Goal: Task Accomplishment & Management: Manage account settings

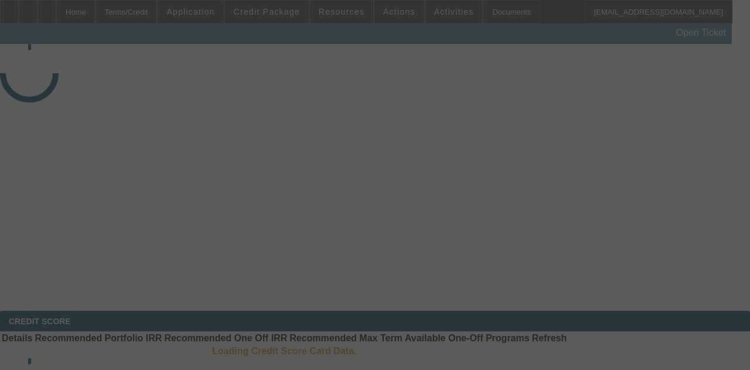
select select "3"
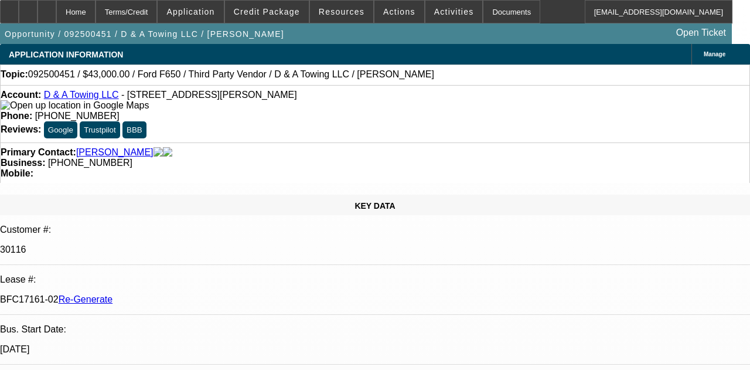
select select "0"
select select "3"
select select "0.15"
select select "16"
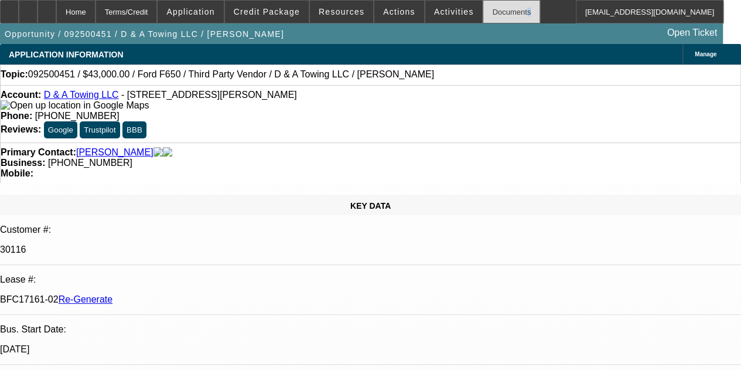
click at [483, 13] on div "Documents" at bounding box center [511, 11] width 57 height 23
click at [434, 7] on span "Activities" at bounding box center [454, 11] width 40 height 9
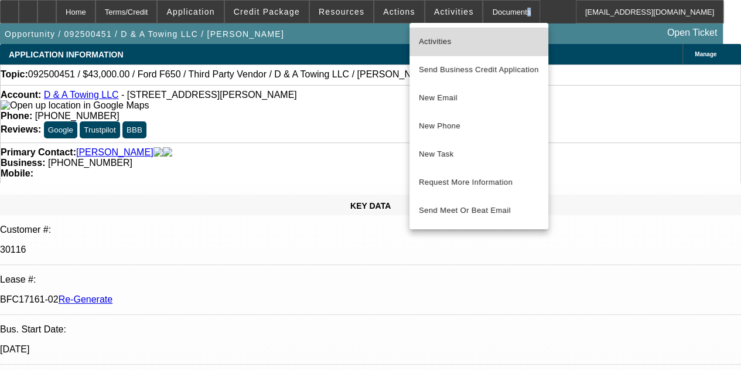
click at [428, 36] on span "Activities" at bounding box center [479, 42] width 120 height 14
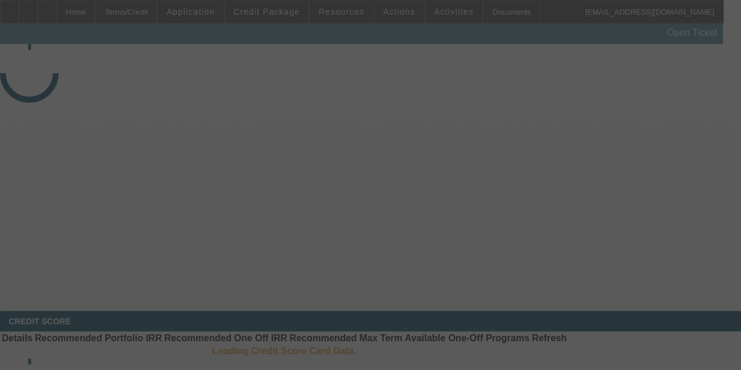
select select "3"
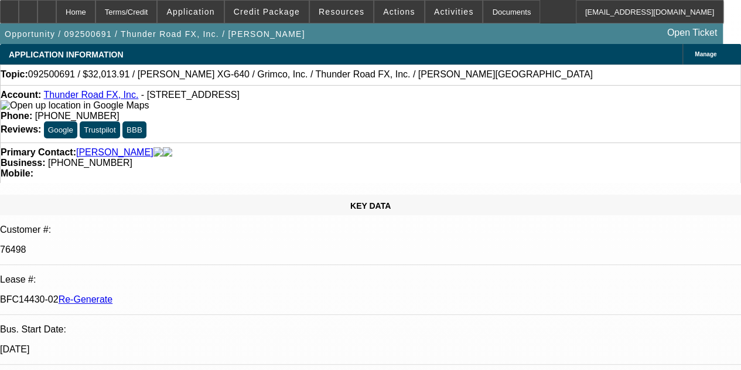
select select "0"
select select "3"
select select "0"
select select "2"
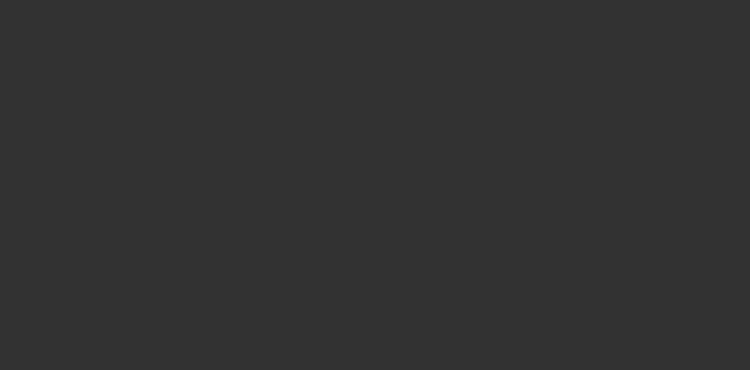
select select "3"
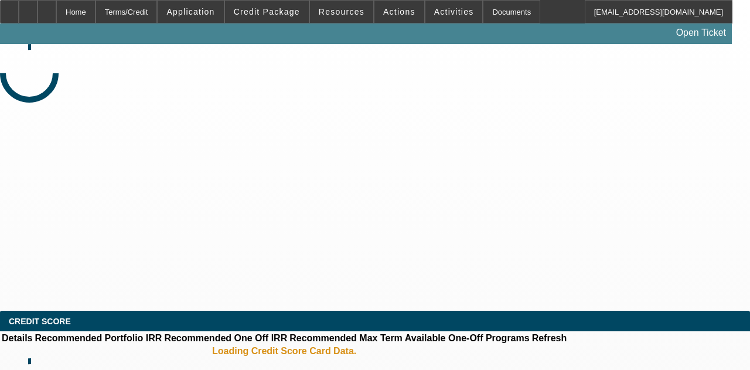
select select "0"
select select "2"
select select "0"
select select "6"
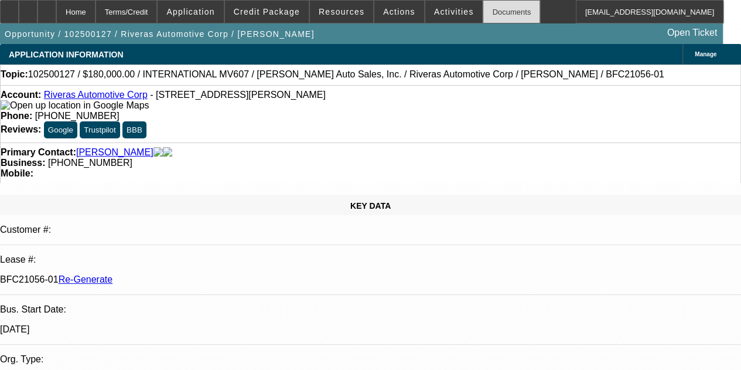
click at [484, 11] on div "Documents" at bounding box center [511, 11] width 57 height 23
click at [495, 8] on div "Documents" at bounding box center [511, 11] width 57 height 23
click at [434, 8] on span "Activities" at bounding box center [454, 11] width 40 height 9
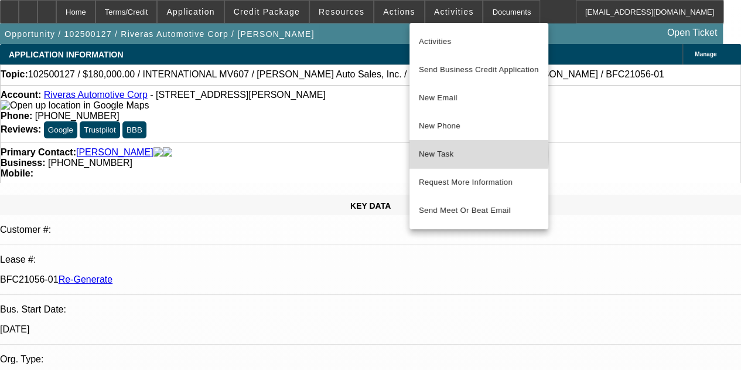
click at [448, 154] on span "New Task" at bounding box center [479, 154] width 120 height 14
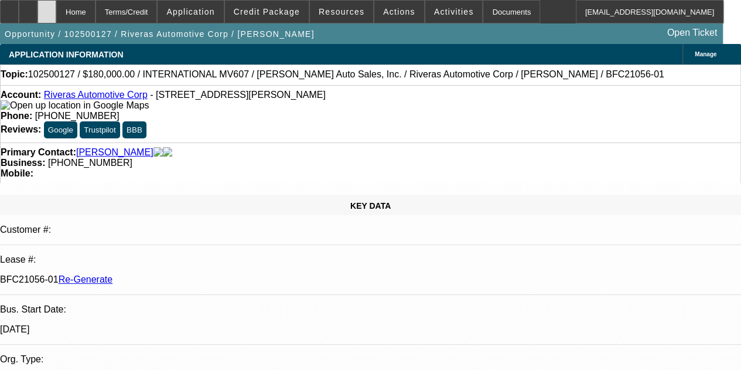
click at [47, 8] on icon at bounding box center [47, 8] width 0 height 0
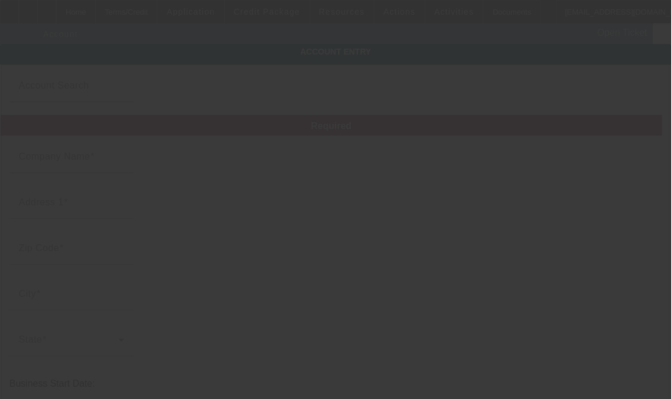
type input "Riveras Automotive Corp"
type input "[GEOGRAPHIC_DATA][PERSON_NAME]"
type input "60510"
type input "[GEOGRAPHIC_DATA]"
type input "[PHONE_NUMBER]"
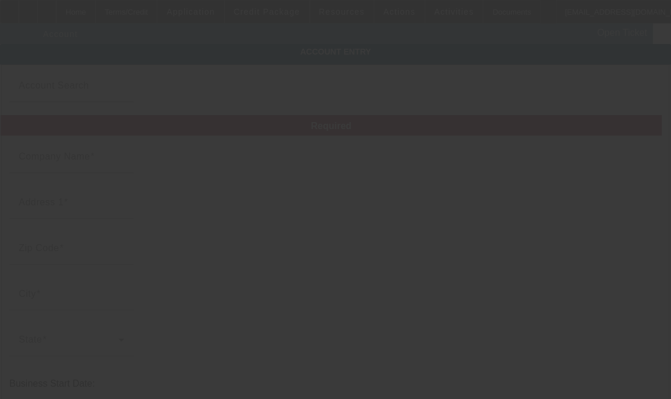
type input "riverastowing@yahoo.com"
type input "922121379"
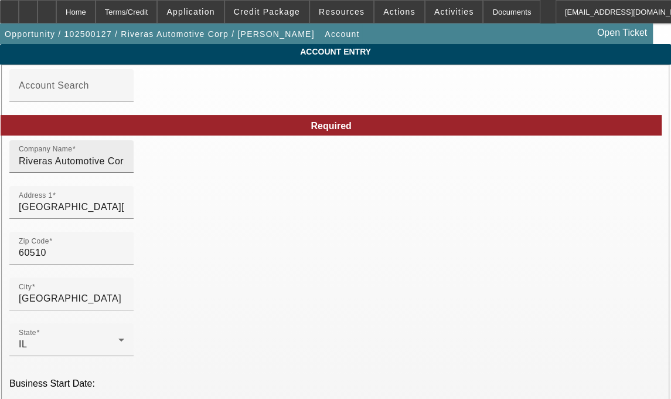
type input "10/6/2025"
click at [124, 168] on input "Riveras Automotive Corp" at bounding box center [72, 161] width 106 height 14
type input "Riveras Automotive Corp."
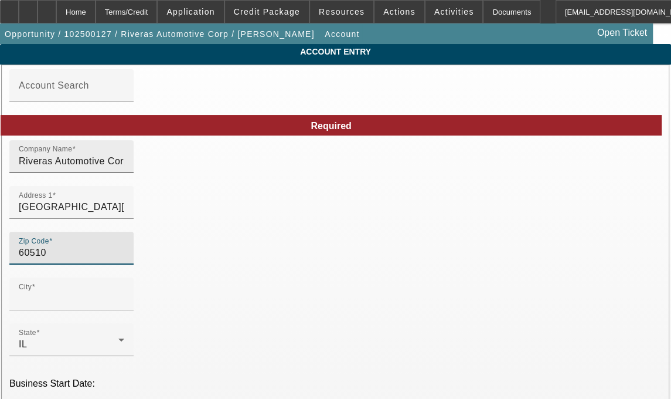
type input "Batavia"
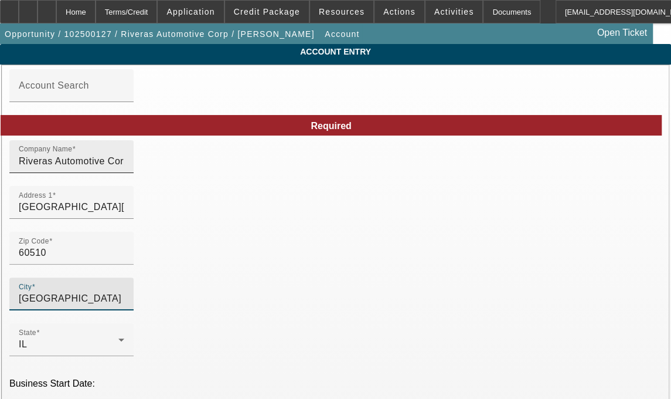
type input "Kane"
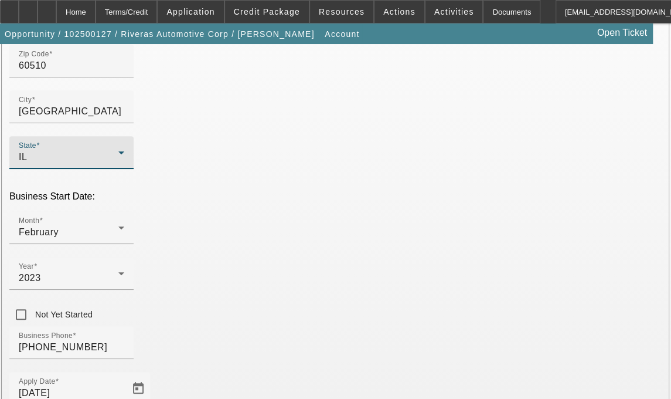
scroll to position [290, 0]
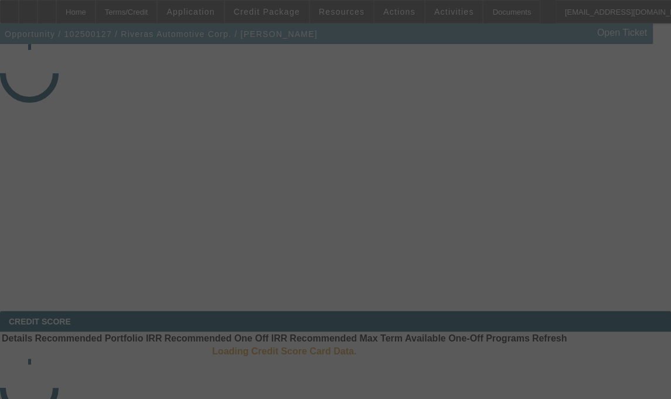
select select "3"
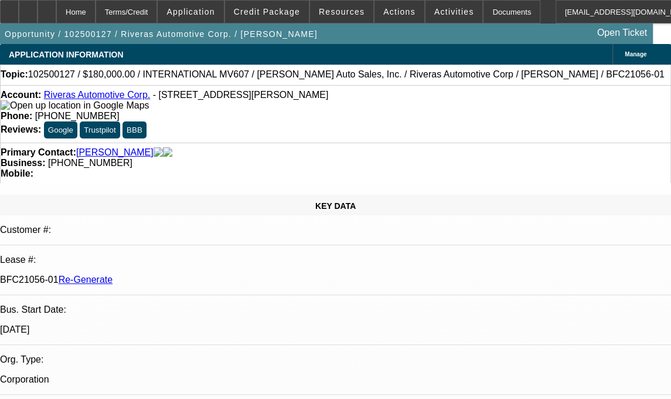
select select "0"
select select "2"
select select "0"
select select "6"
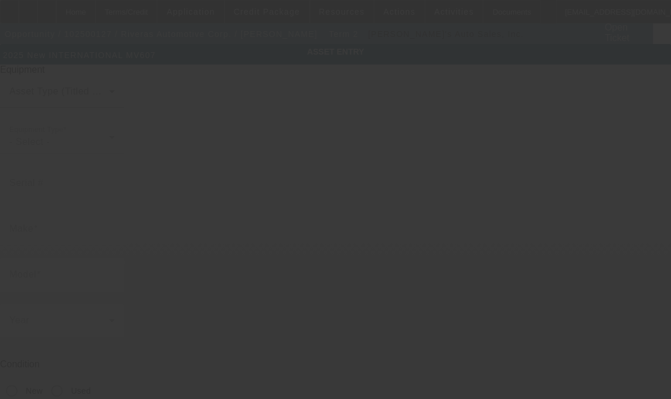
type input "3HAEUMML6SL522297"
type input "International"
type input "MV607"
radio input "true"
type input "1521 Hubbard Ave"
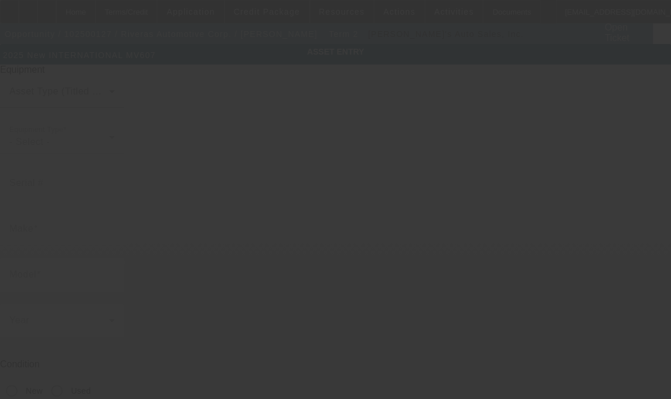
type input "Batavia"
type input "60510"
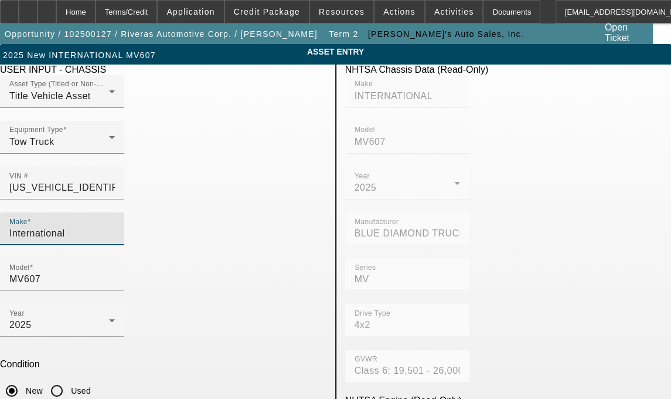
drag, startPoint x: 124, startPoint y: 209, endPoint x: -42, endPoint y: 221, distance: 166.3
click at [0, 221] on html "Home Terms/Credit Application Credit Package Resources Actions Activities Docum…" at bounding box center [335, 199] width 671 height 399
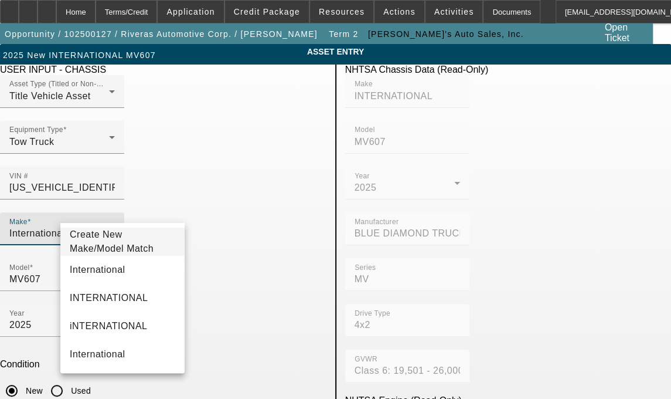
type input "International"
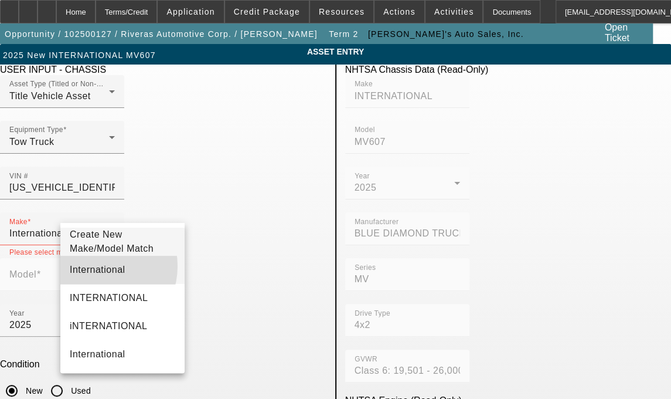
click at [96, 271] on span "International" at bounding box center [98, 270] width 56 height 14
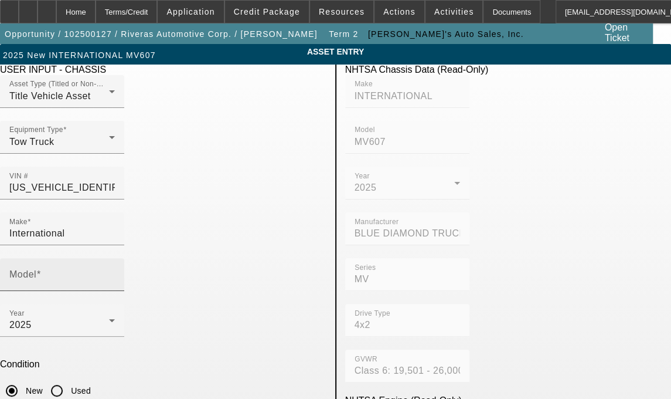
click at [36, 269] on mat-label "Model" at bounding box center [22, 274] width 27 height 10
click at [115, 272] on input "Model" at bounding box center [62, 279] width 106 height 14
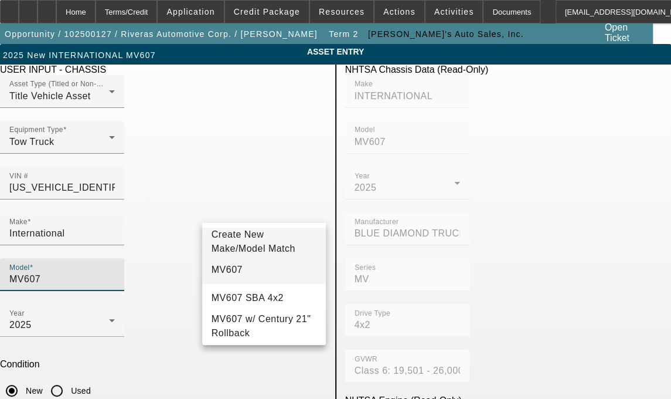
type input "MV607"
click at [231, 271] on span "MV607" at bounding box center [227, 270] width 31 height 14
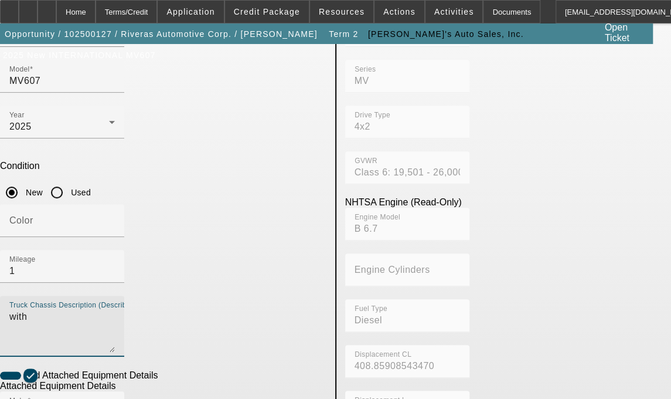
scroll to position [209, 0]
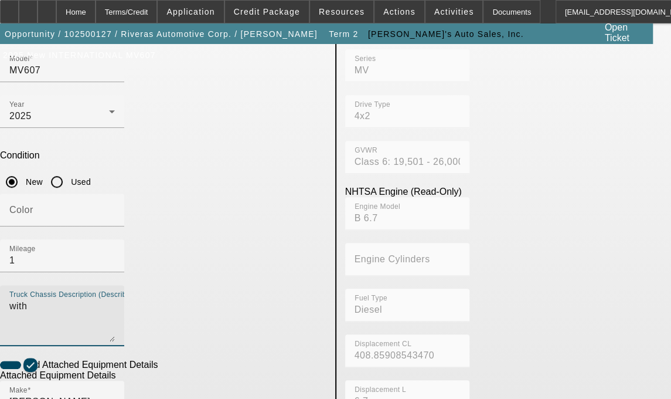
type textarea "with"
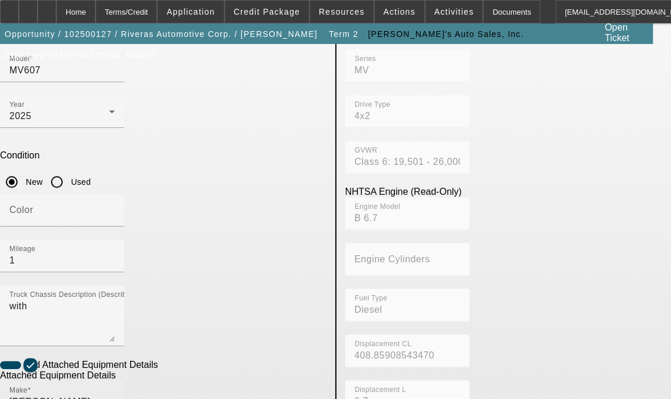
drag, startPoint x: 237, startPoint y: 266, endPoint x: 168, endPoint y: 264, distance: 69.2
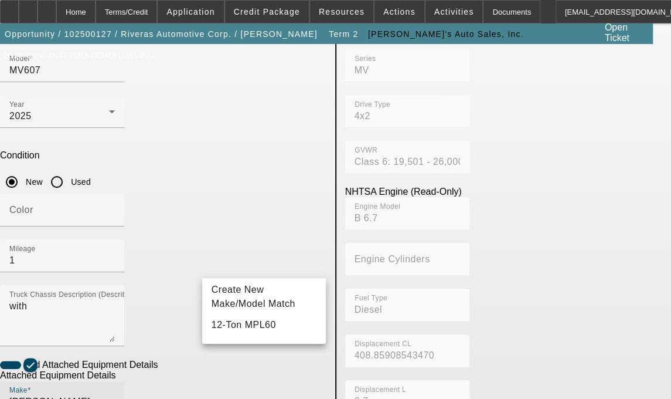
click at [104, 394] on input "Jerr-Dan" at bounding box center [62, 401] width 106 height 14
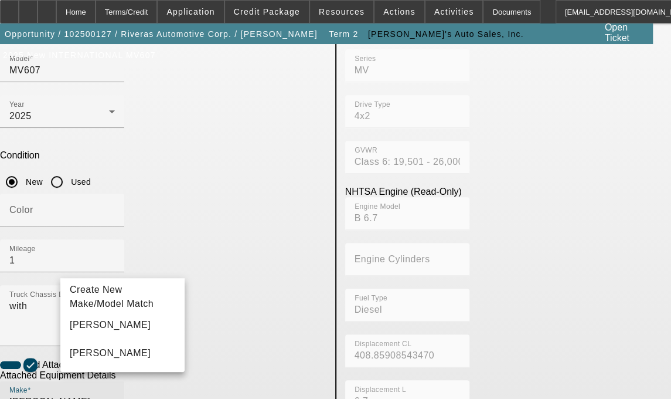
click at [104, 394] on input "Jerr-Dan" at bounding box center [62, 401] width 106 height 14
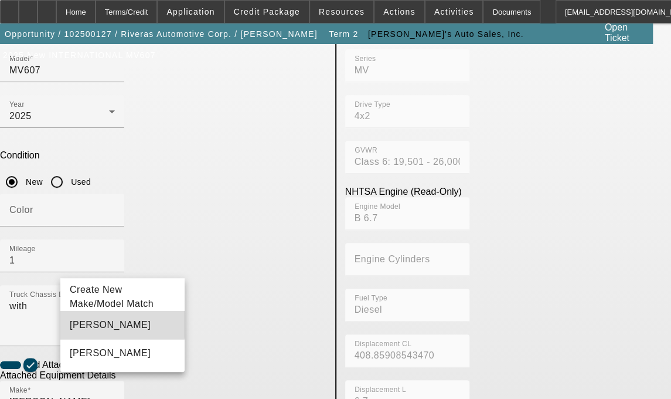
click at [96, 325] on span "Jerr-Dan" at bounding box center [110, 325] width 81 height 14
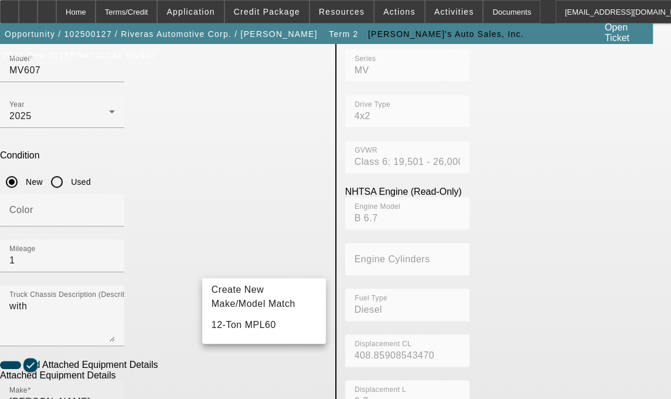
drag, startPoint x: 267, startPoint y: 268, endPoint x: 146, endPoint y: 256, distance: 121.3
type input "MPL6"
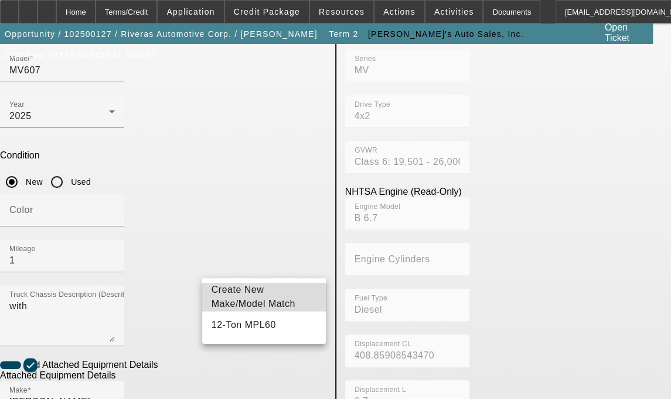
click at [225, 297] on span "Create New Make/Model Match" at bounding box center [265, 297] width 106 height 28
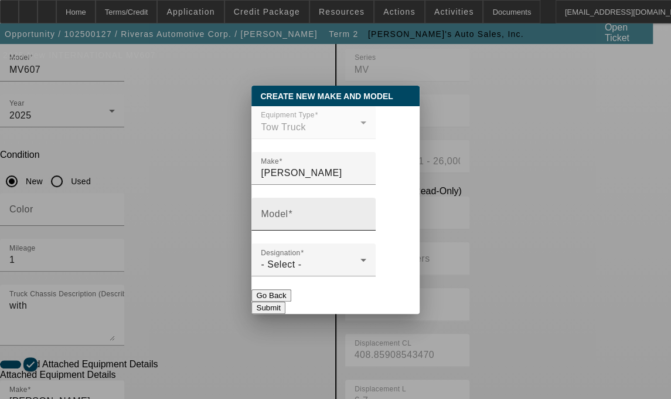
click at [290, 219] on label "Model" at bounding box center [277, 214] width 32 height 11
click at [290, 223] on input "Model" at bounding box center [314, 219] width 106 height 14
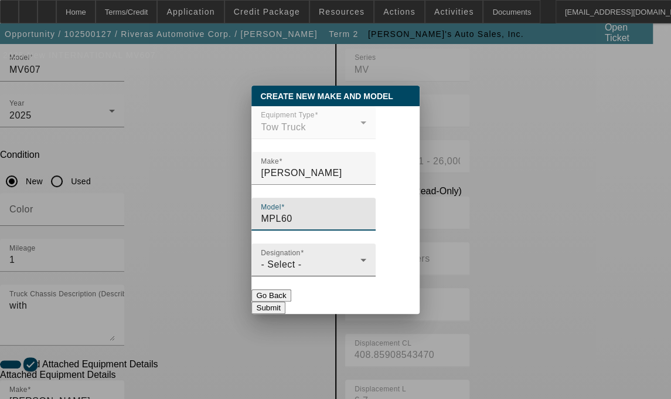
type input "MPL60"
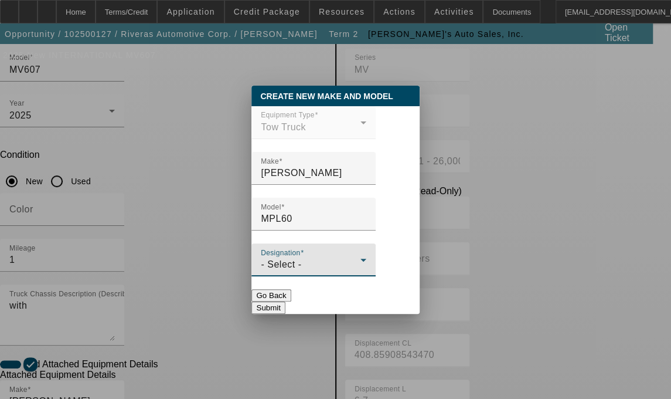
click at [295, 268] on span "- Select -" at bounding box center [281, 264] width 40 height 10
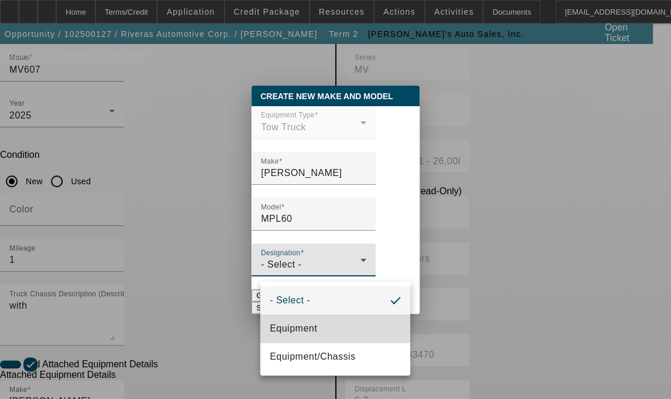
click at [294, 324] on span "Equipment" at bounding box center [293, 328] width 47 height 14
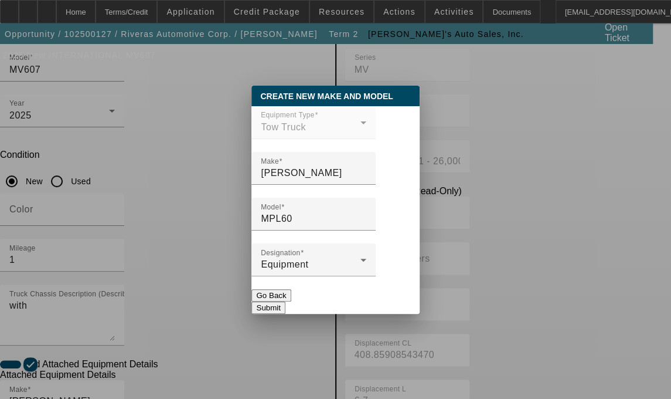
click at [285, 304] on button "Submit" at bounding box center [267, 307] width 33 height 12
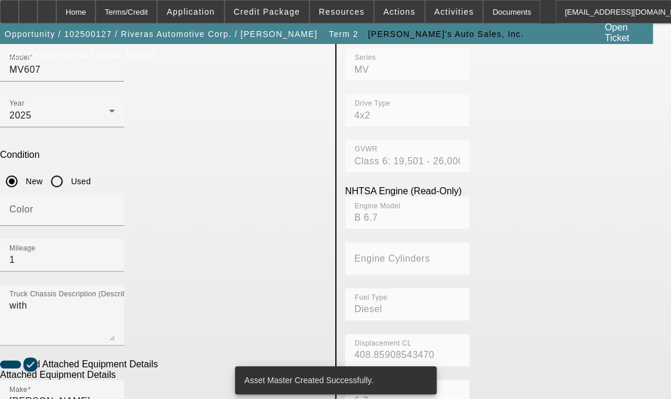
scroll to position [209, 0]
type input "MPL60"
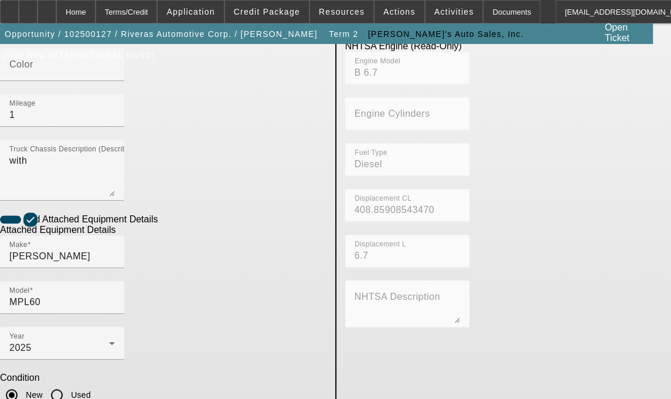
type textarea "12 Ton Wrecker includes all accessories, attachments and options"
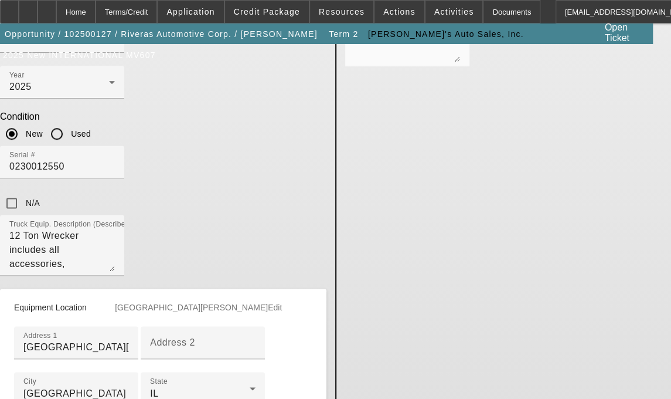
scroll to position [635, 0]
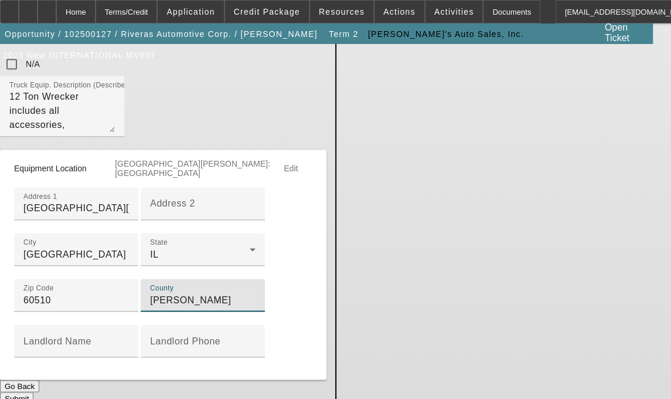
type input "Kane"
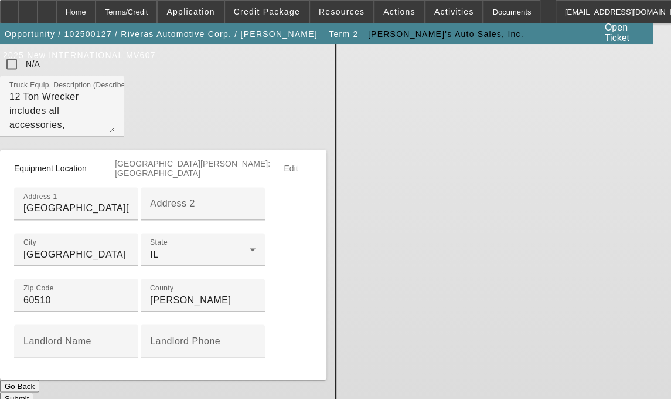
click at [33, 392] on button "Submit" at bounding box center [16, 398] width 33 height 12
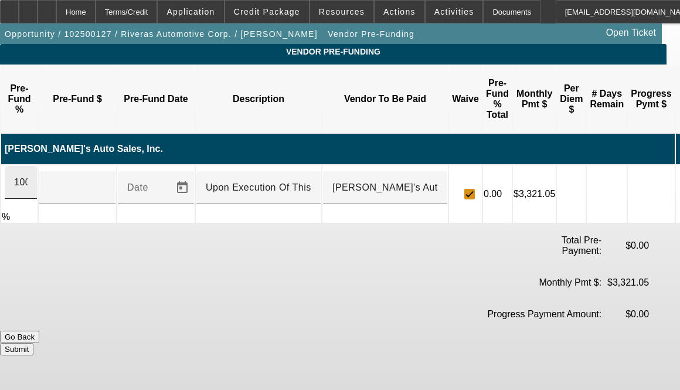
click at [37, 166] on div "100" at bounding box center [21, 182] width 32 height 33
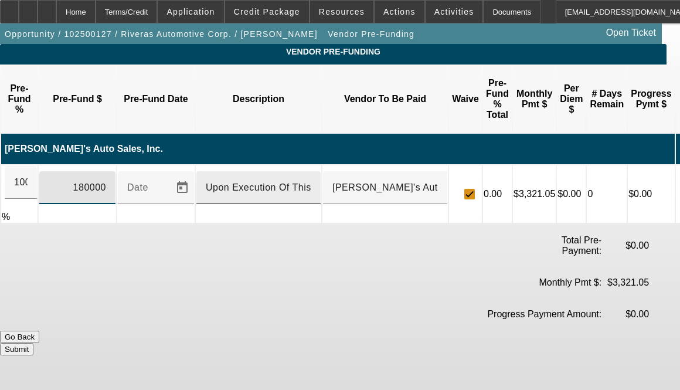
type input "$180,000.00"
click at [286, 181] on input "Upon Execution Of This Agreement" at bounding box center [259, 188] width 106 height 14
type input "Upon Execution of This Agreement"
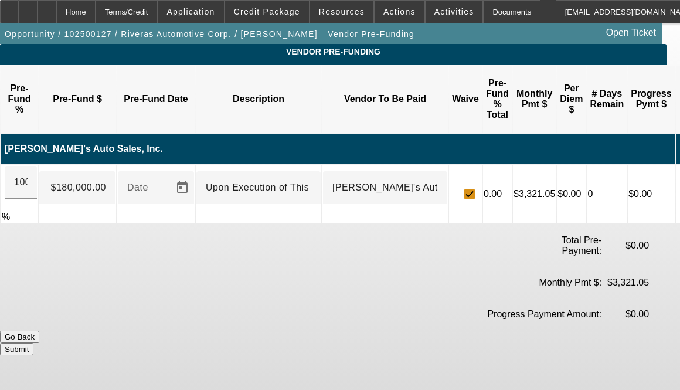
click at [33, 343] on button "Submit" at bounding box center [16, 349] width 33 height 12
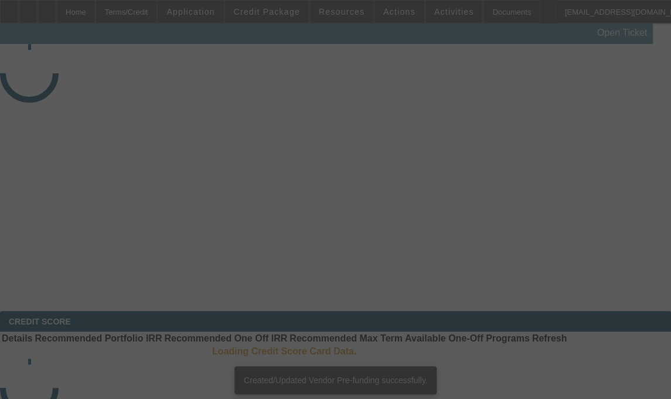
select select "3"
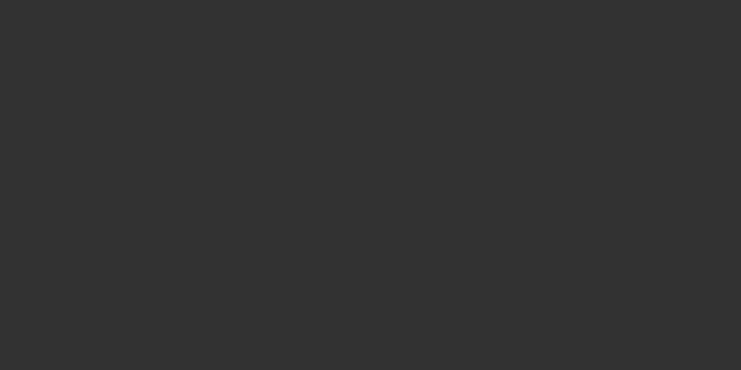
click at [357, 19] on div at bounding box center [370, 185] width 741 height 370
select select "3"
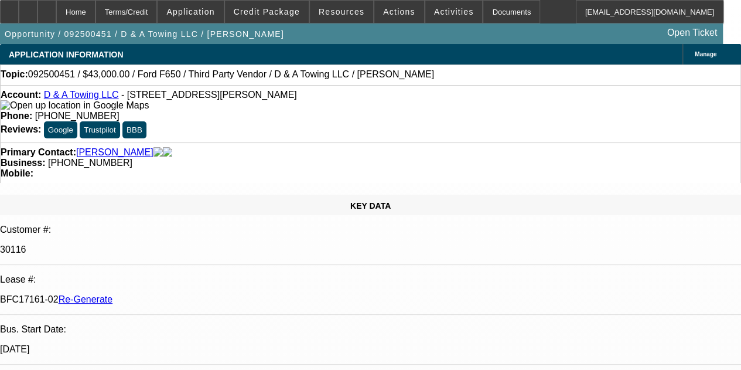
select select "0"
select select "3"
select select "0.15"
select select "16"
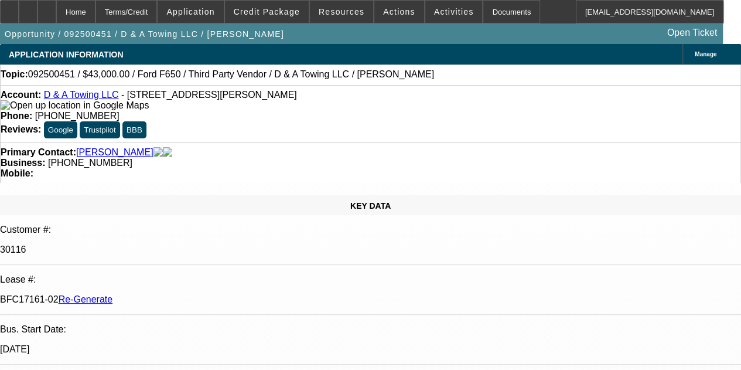
click at [322, 10] on span "Resources" at bounding box center [342, 11] width 46 height 9
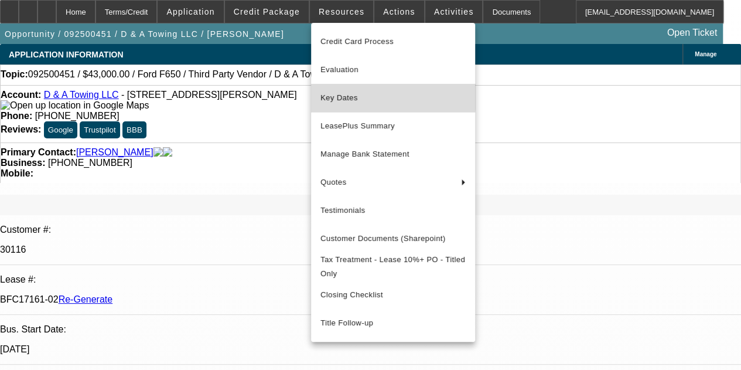
click at [341, 96] on span "Key Dates" at bounding box center [393, 98] width 145 height 14
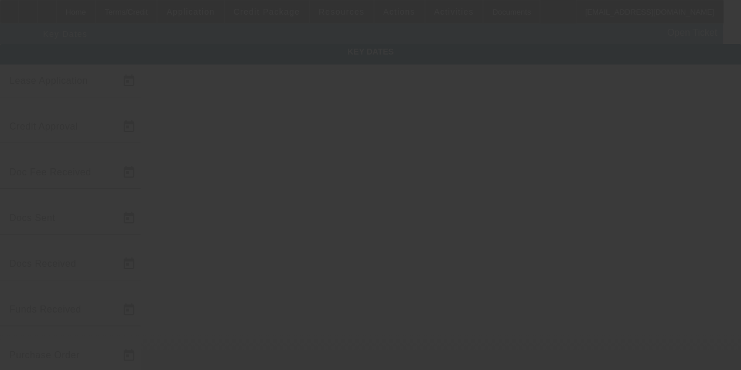
type input "9/22/2025"
type input "10/2/2025"
type input "10/7/2025"
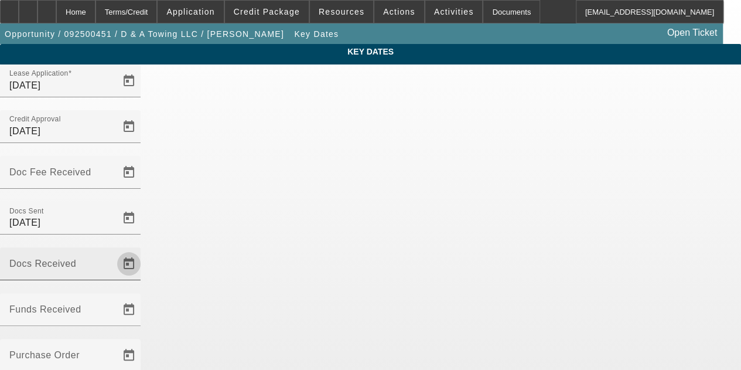
click at [143, 250] on span "Open calendar" at bounding box center [129, 264] width 28 height 28
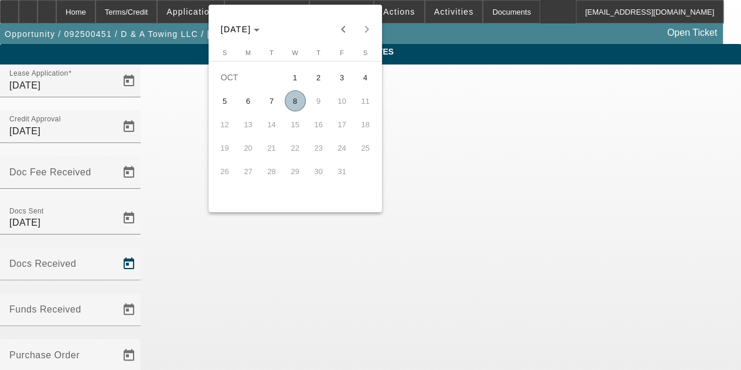
click at [292, 104] on span "8" at bounding box center [295, 100] width 21 height 21
type input "10/8/2025"
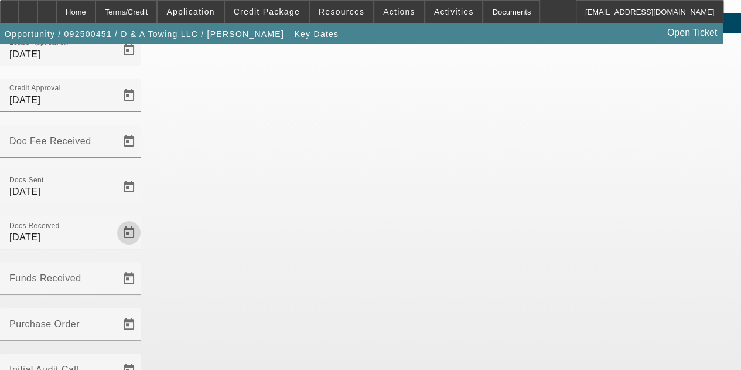
scroll to position [76, 0]
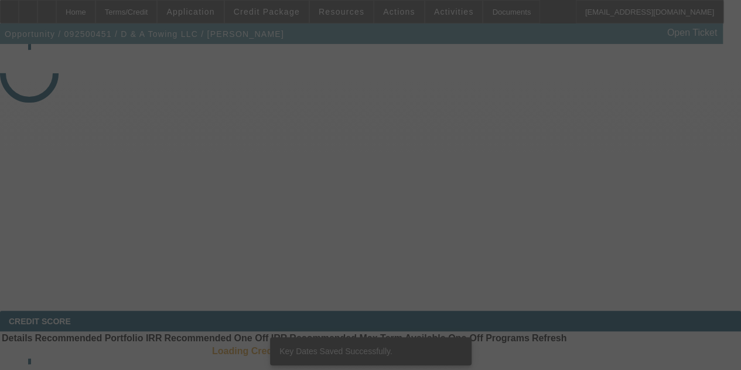
select select "3"
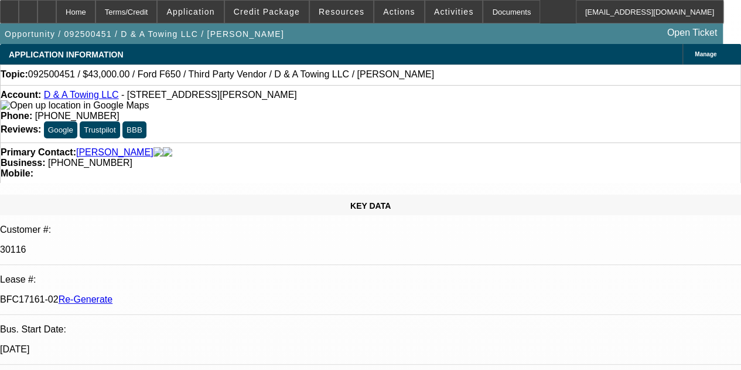
select select "0"
select select "3"
select select "0.15"
select select "16"
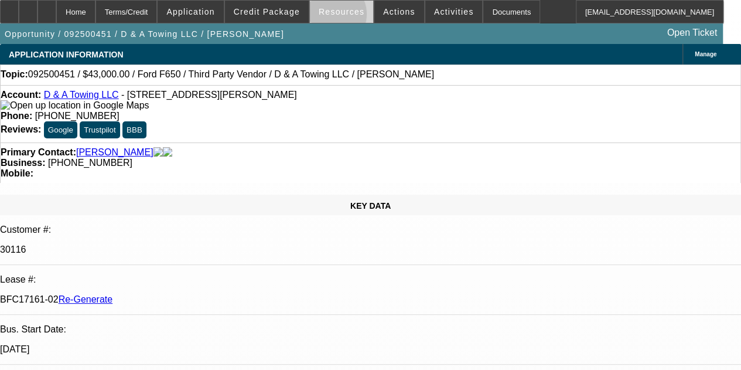
click at [332, 16] on span at bounding box center [341, 12] width 63 height 28
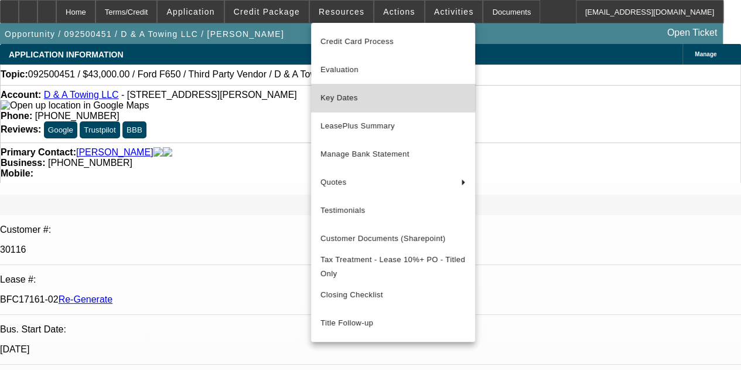
click at [339, 96] on span "Key Dates" at bounding box center [393, 98] width 145 height 14
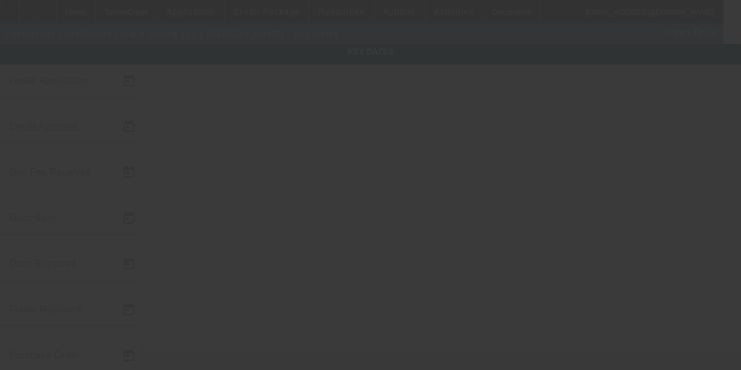
type input "9/22/2025"
type input "10/2/2025"
type input "10/7/2025"
type input "[DATE]"
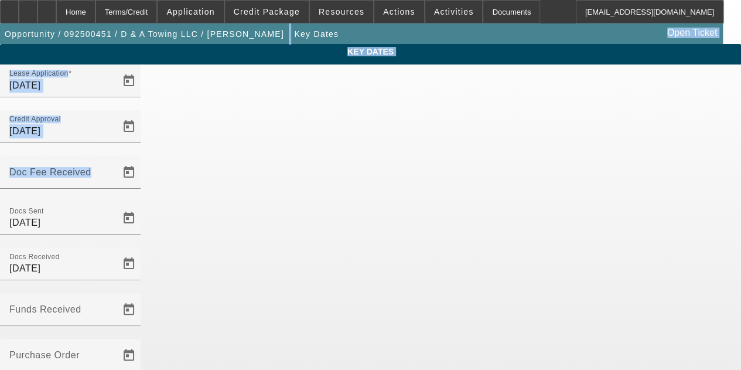
drag, startPoint x: 349, startPoint y: 157, endPoint x: 175, endPoint y: -35, distance: 258.5
click at [175, 0] on html "Home Terms/Credit Application Credit Package Resources Actions Activities Docum…" at bounding box center [370, 185] width 741 height 370
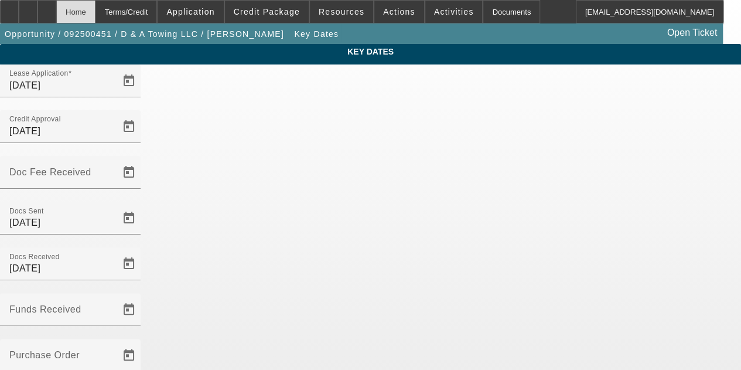
click at [96, 14] on div "Home" at bounding box center [75, 11] width 39 height 23
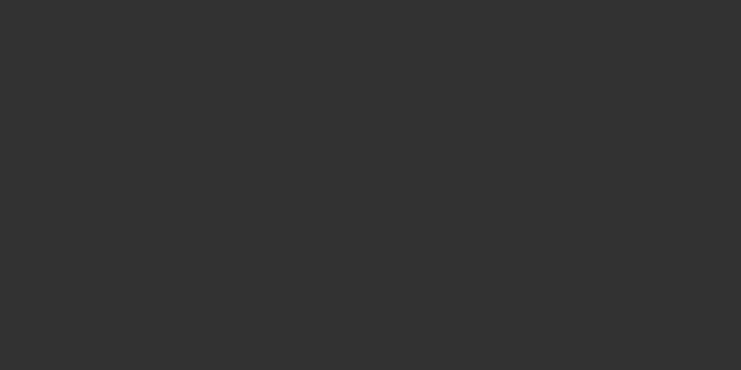
click at [98, 15] on div at bounding box center [370, 185] width 741 height 370
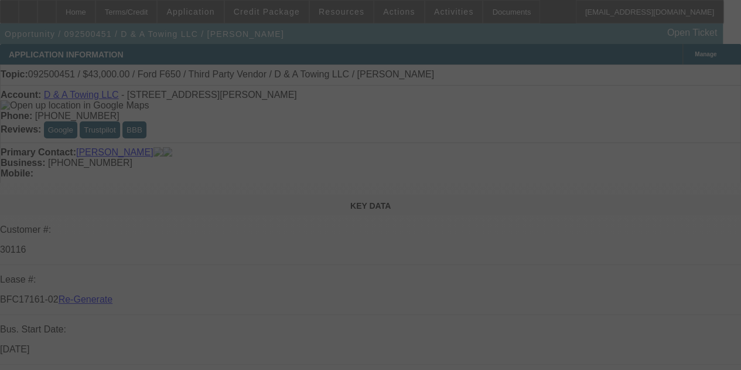
select select "3"
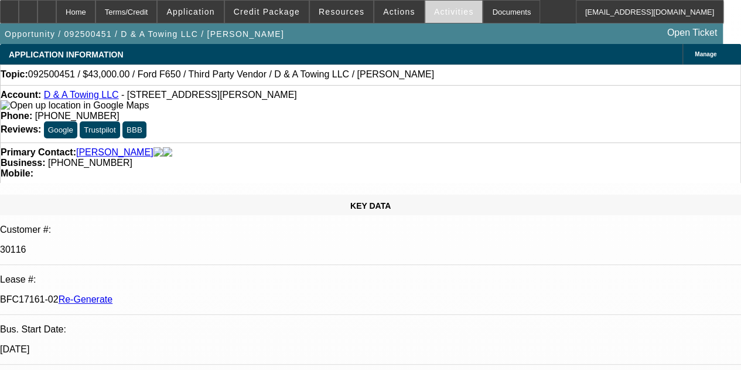
select select "0"
select select "3"
select select "0.15"
select select "16"
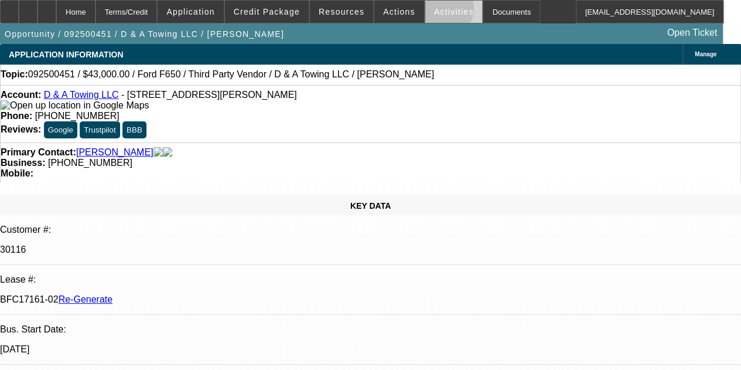
click at [434, 10] on span "Activities" at bounding box center [454, 11] width 40 height 9
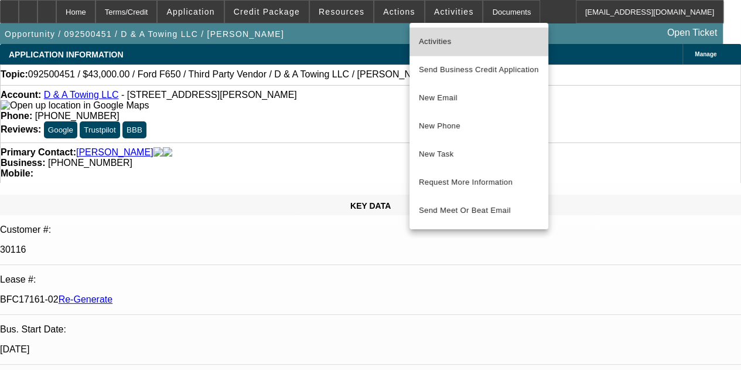
click at [431, 43] on span "Activities" at bounding box center [479, 42] width 120 height 14
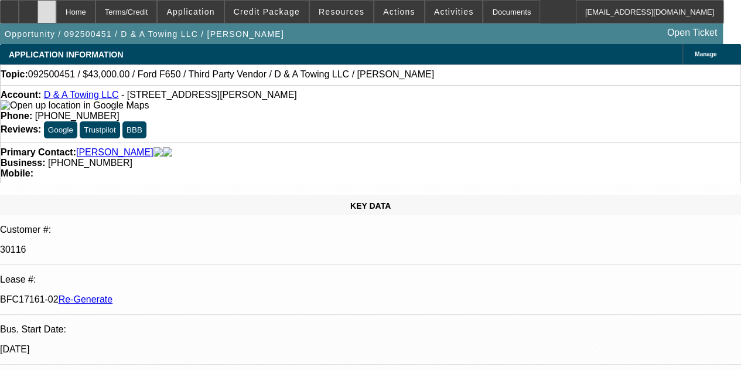
click at [56, 16] on div at bounding box center [47, 11] width 19 height 23
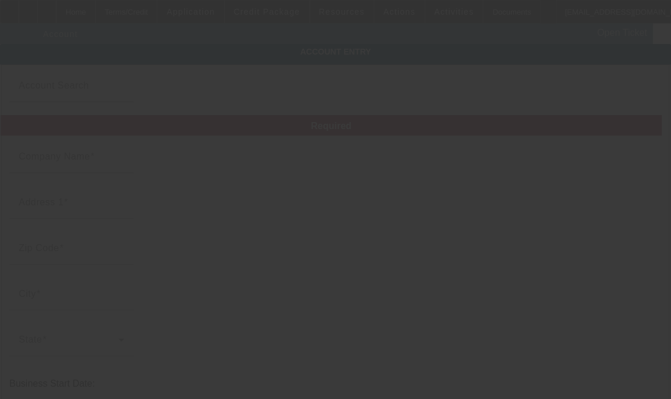
type input "Riveras Automotive Corp."
type input "[GEOGRAPHIC_DATA][PERSON_NAME]"
type input "60510"
type input "[GEOGRAPHIC_DATA]"
type input "[PHONE_NUMBER]"
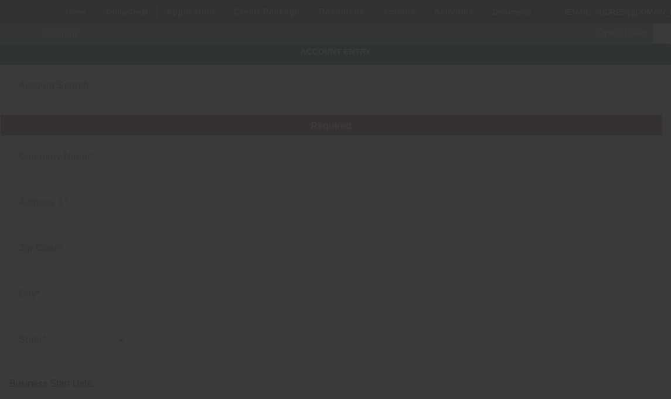
type input "[EMAIL_ADDRESS][DOMAIN_NAME]"
type input "922121379"
type input "[DATE]"
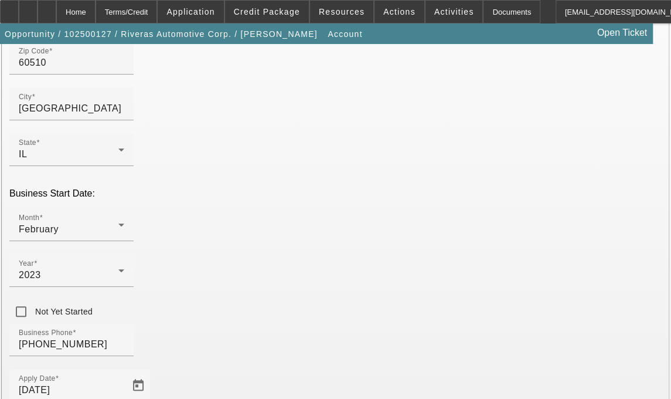
scroll to position [290, 0]
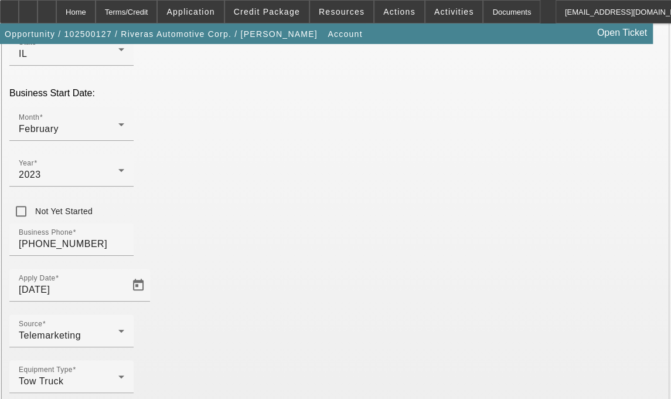
type input "[PERSON_NAME]"
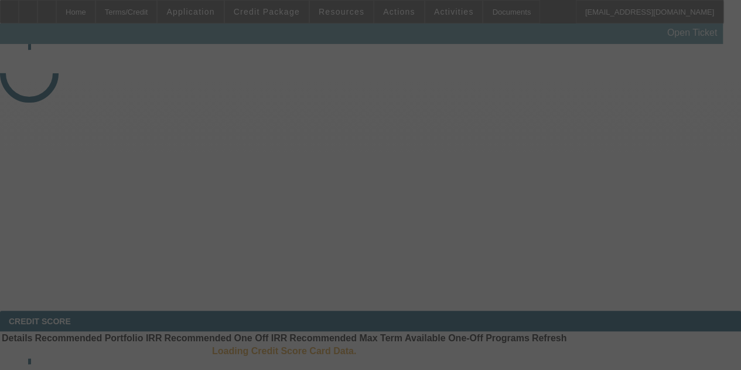
select select "3"
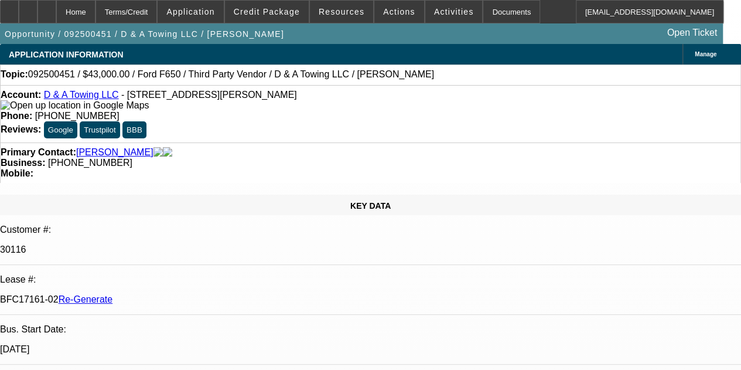
select select "0"
select select "3"
select select "0.15"
select select "16"
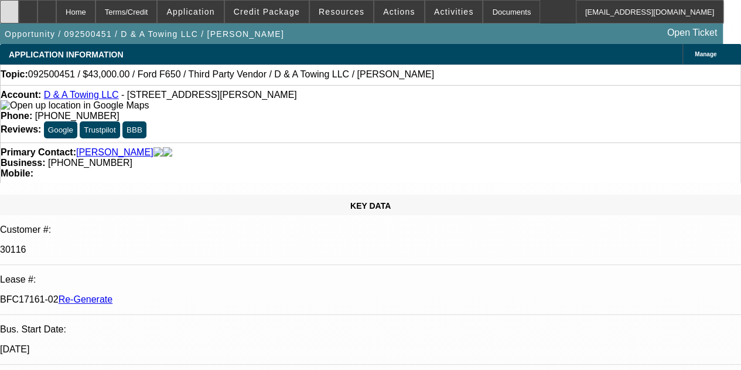
click at [9, 8] on icon at bounding box center [9, 8] width 0 height 0
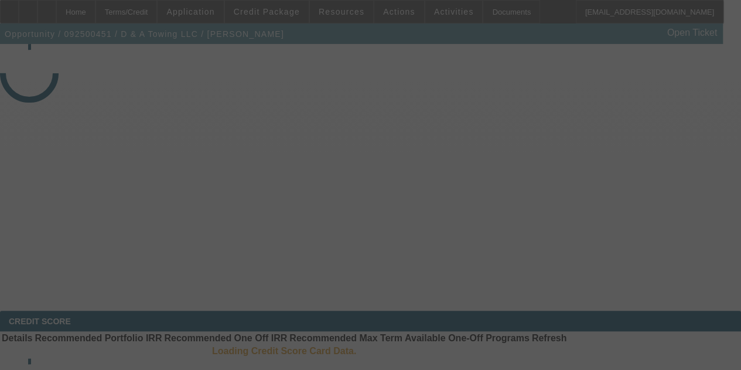
select select "3"
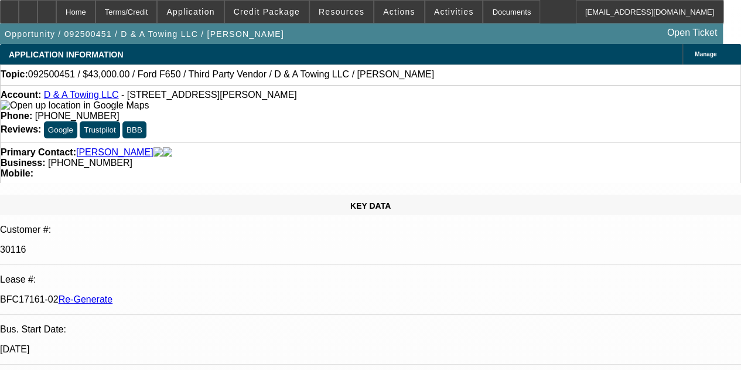
select select "0"
select select "3"
select select "0.15"
select select "16"
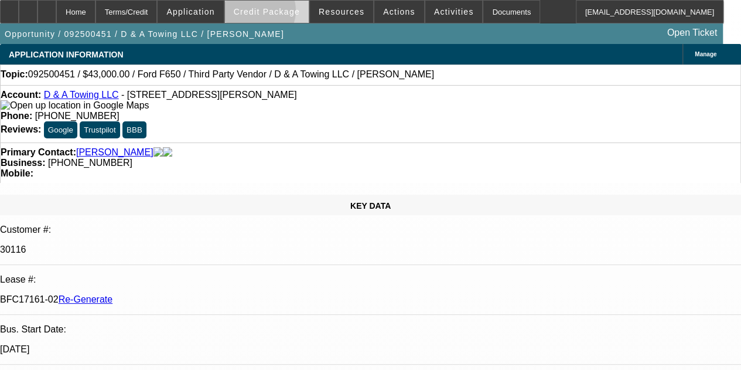
click at [271, 13] on span "Credit Package" at bounding box center [267, 11] width 66 height 9
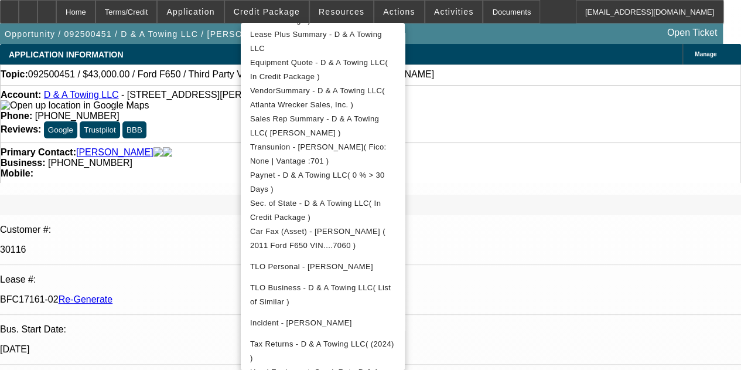
scroll to position [285, 0]
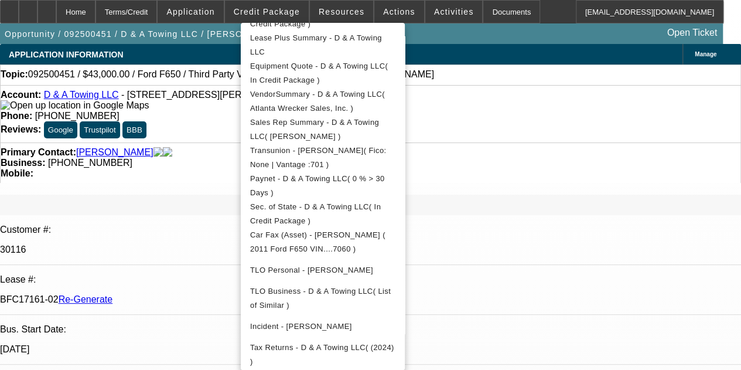
click at [484, 13] on div at bounding box center [370, 185] width 741 height 370
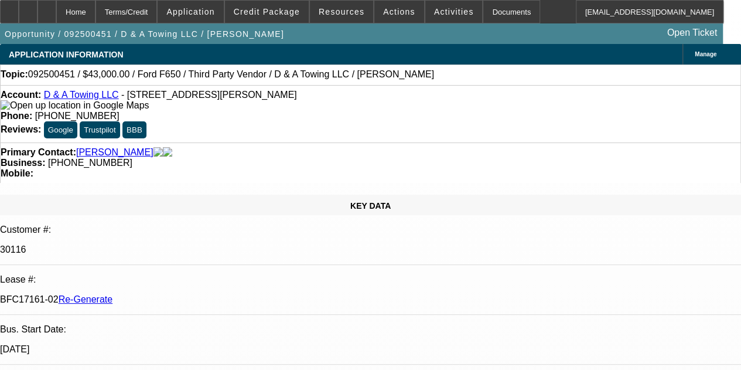
click at [484, 13] on div "Documents" at bounding box center [511, 11] width 57 height 23
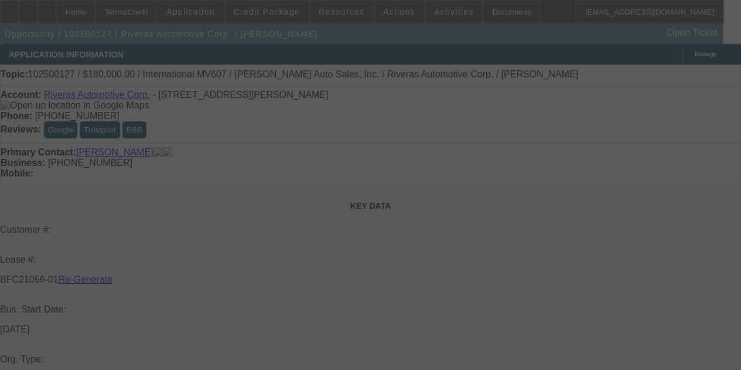
select select "3"
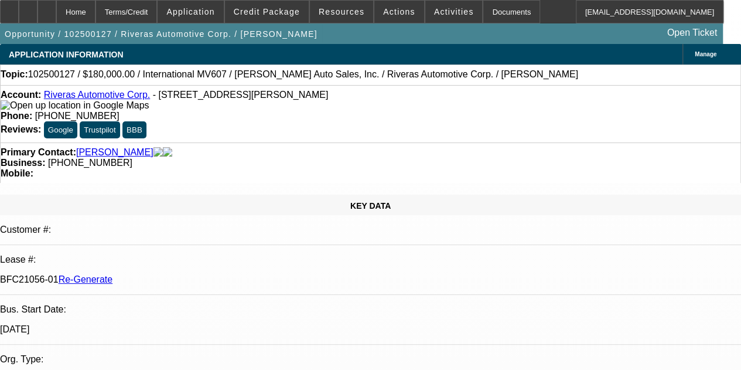
select select "0"
select select "2"
select select "0"
select select "6"
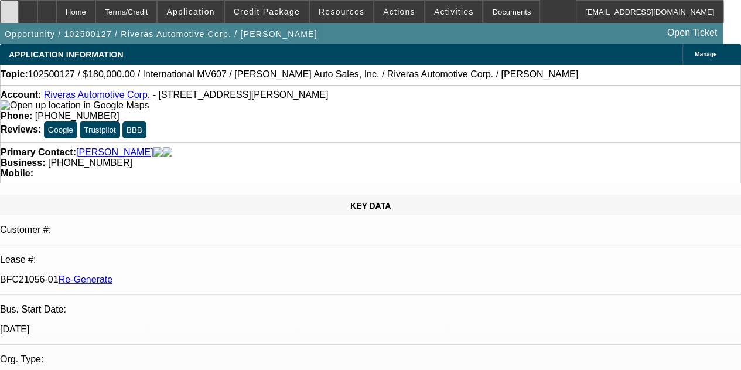
click at [19, 15] on div at bounding box center [9, 11] width 19 height 23
